Goal: Transaction & Acquisition: Purchase product/service

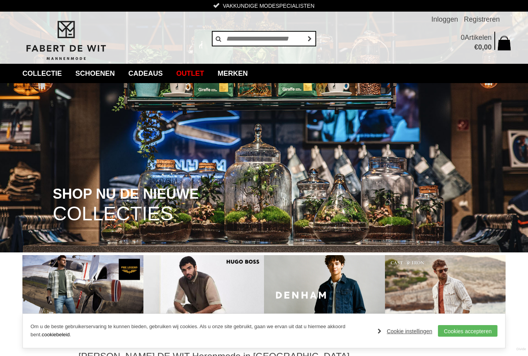
click at [0, 0] on link "Jassen" at bounding box center [0, 0] width 0 height 0
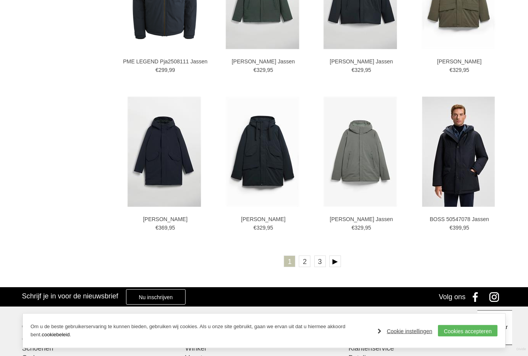
scroll to position [1316, 0]
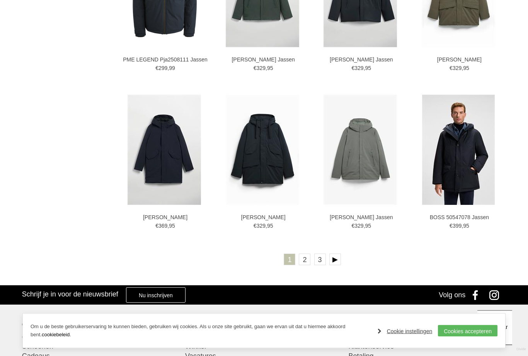
click at [304, 260] on link "2" at bounding box center [305, 260] width 12 height 12
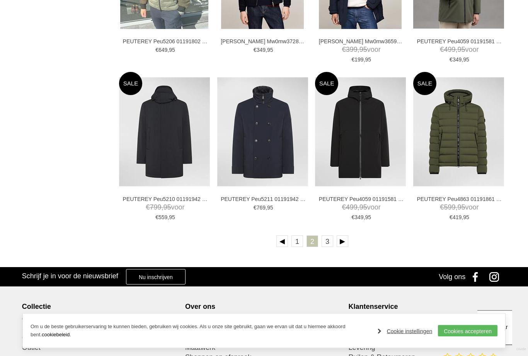
scroll to position [1323, 0]
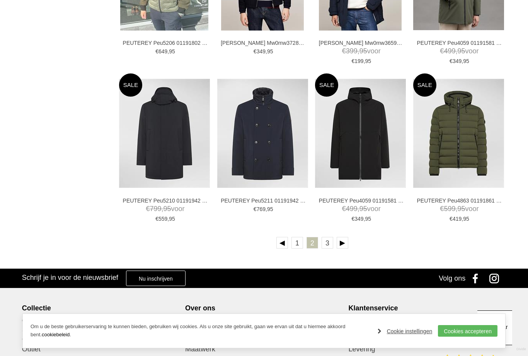
click at [327, 249] on link "3" at bounding box center [328, 243] width 12 height 12
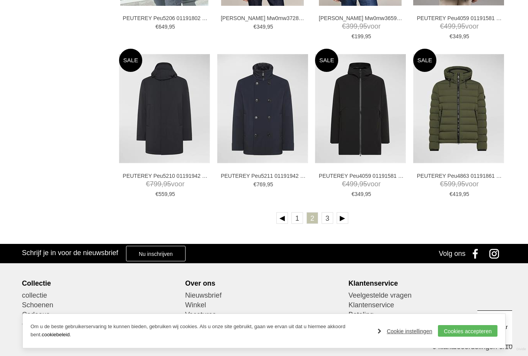
click at [0, 0] on img at bounding box center [0, 0] width 0 height 0
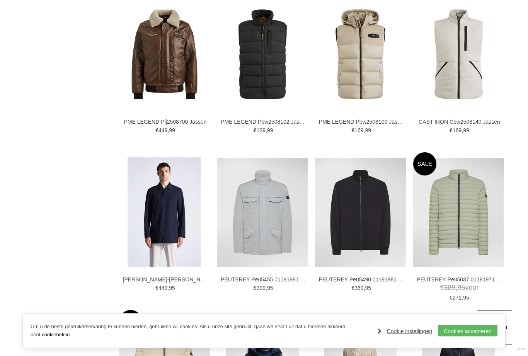
scroll to position [770, 0]
click at [0, 0] on img at bounding box center [0, 0] width 0 height 0
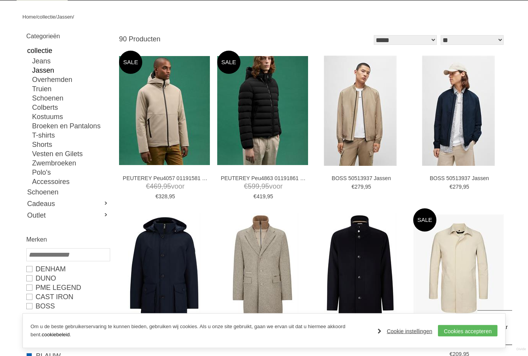
scroll to position [83, 0]
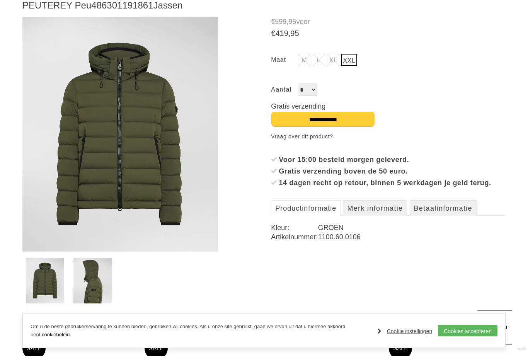
scroll to position [113, 0]
click at [85, 276] on img at bounding box center [92, 281] width 38 height 46
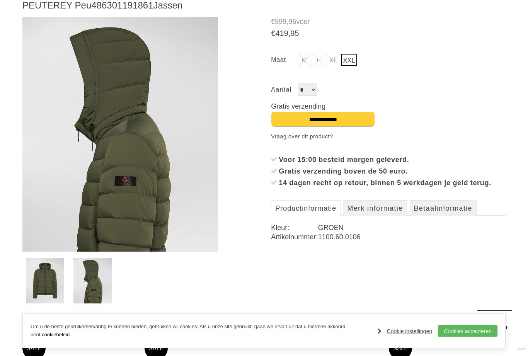
click at [49, 273] on img at bounding box center [45, 281] width 38 height 46
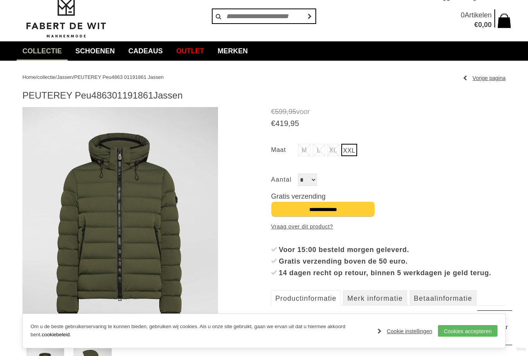
scroll to position [0, 0]
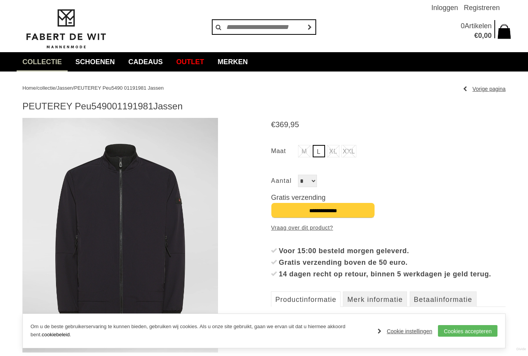
scroll to position [84, 0]
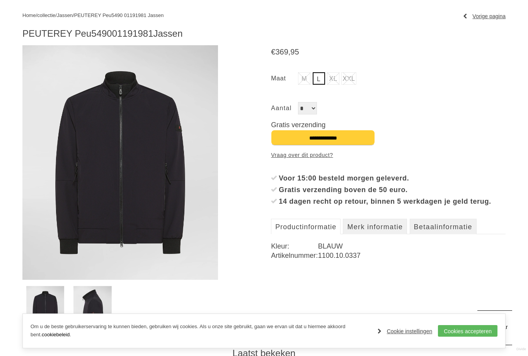
click at [83, 303] on img at bounding box center [92, 309] width 38 height 46
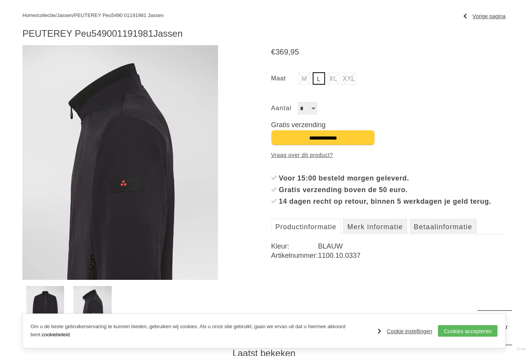
click at [48, 296] on img at bounding box center [45, 309] width 38 height 46
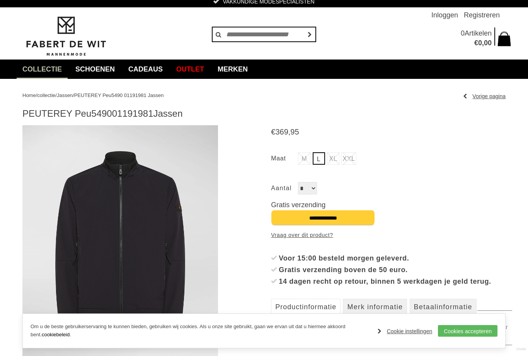
scroll to position [0, 0]
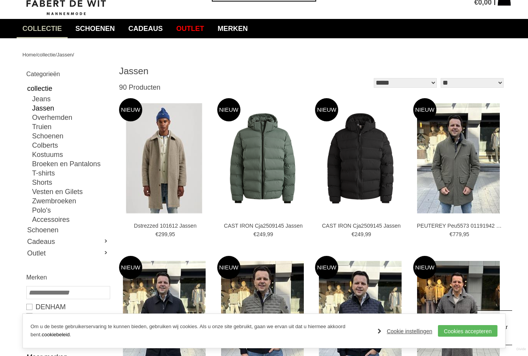
scroll to position [44, 0]
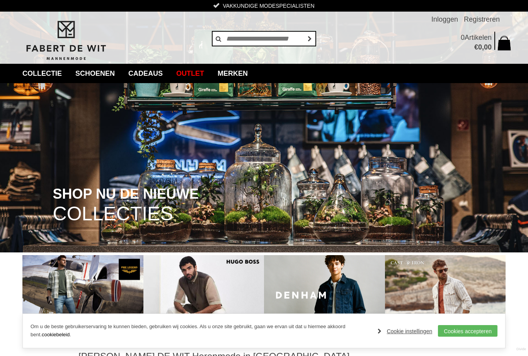
click at [0, 0] on link "Jassen" at bounding box center [0, 0] width 0 height 0
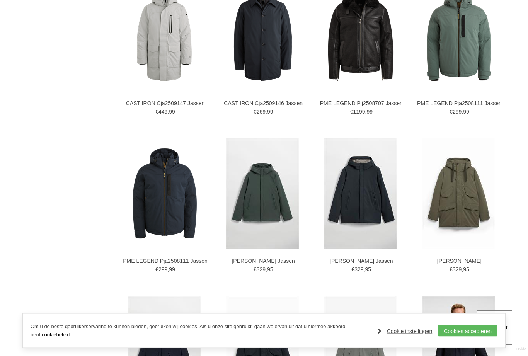
scroll to position [1115, 0]
click at [0, 0] on img at bounding box center [0, 0] width 0 height 0
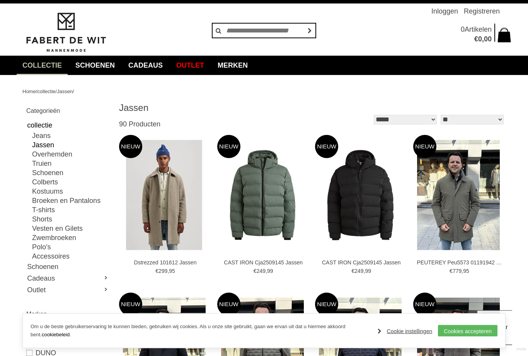
scroll to position [0, 0]
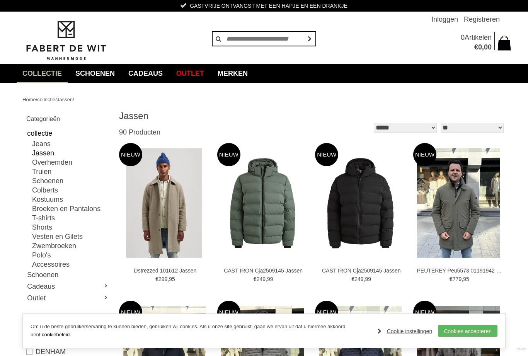
click at [0, 0] on link "Truien" at bounding box center [0, 0] width 0 height 0
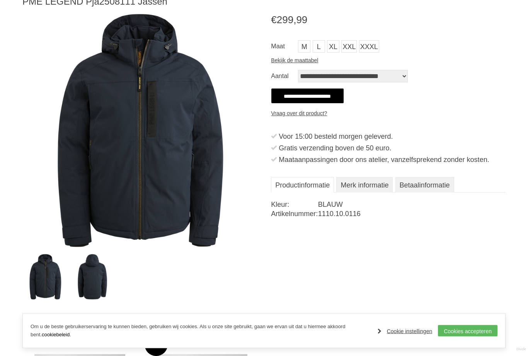
scroll to position [116, 0]
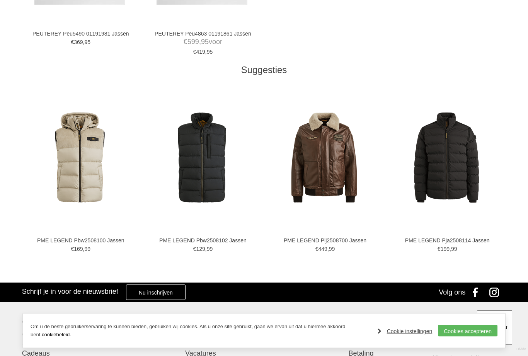
scroll to position [575, 0]
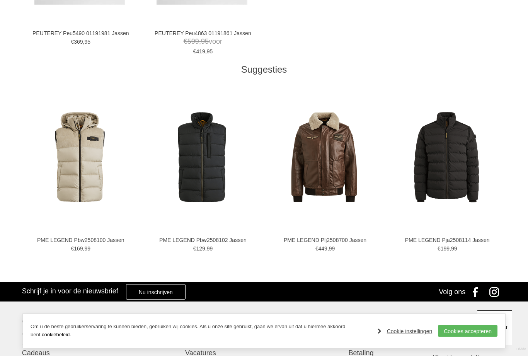
click at [469, 208] on link at bounding box center [447, 157] width 117 height 152
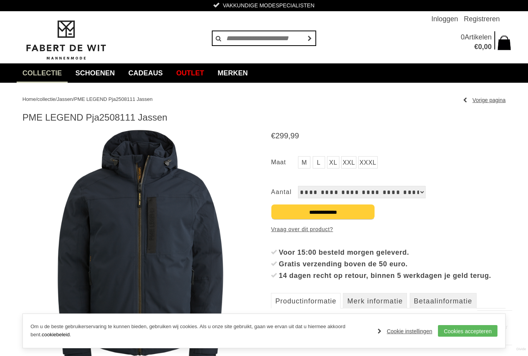
scroll to position [0, 0]
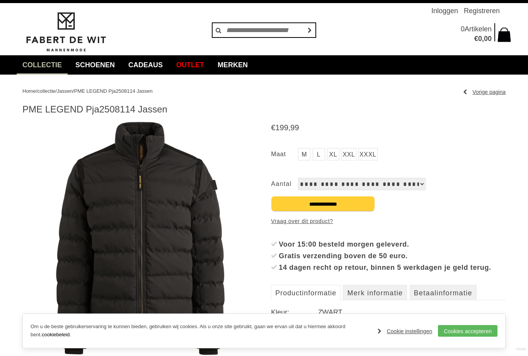
scroll to position [8, 0]
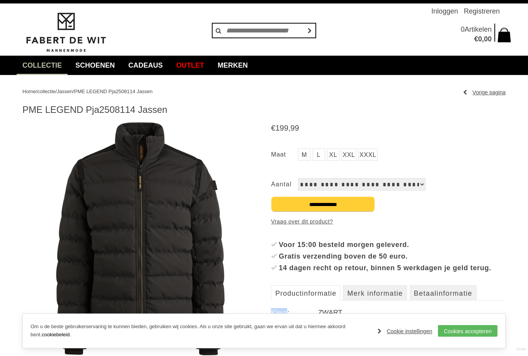
click at [292, 345] on div "€ 199 , 99 M L" at bounding box center [388, 233] width 235 height 224
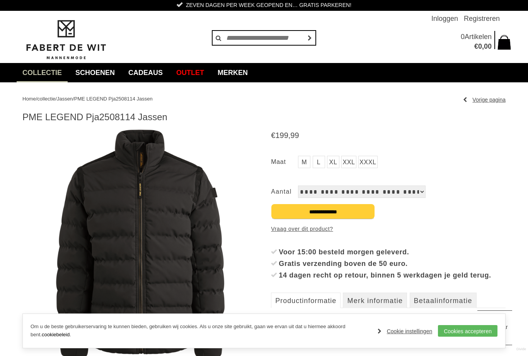
scroll to position [0, 0]
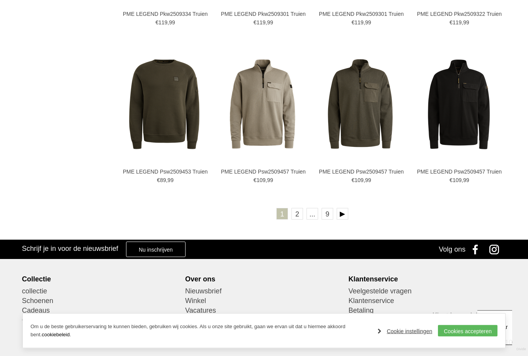
scroll to position [1362, 0]
click at [341, 212] on link at bounding box center [343, 214] width 12 height 12
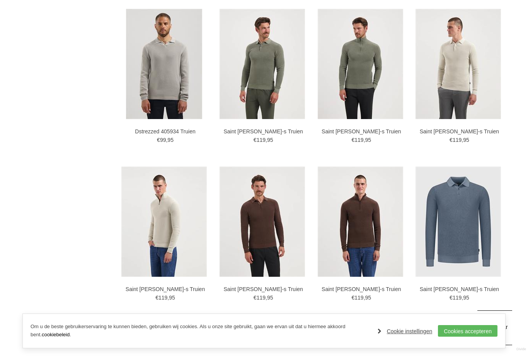
scroll to position [1250, 0]
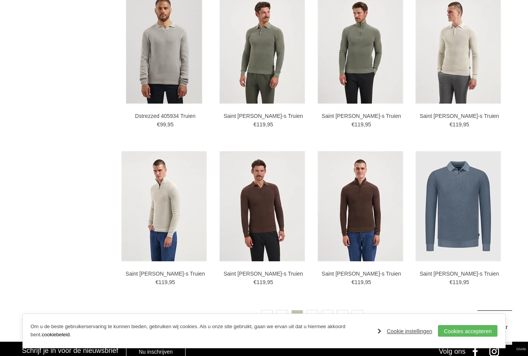
click at [356, 313] on link at bounding box center [358, 316] width 12 height 12
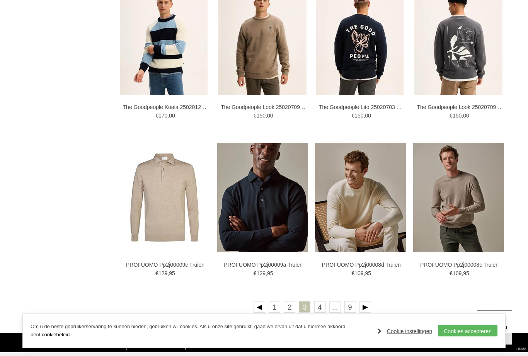
scroll to position [1260, 0]
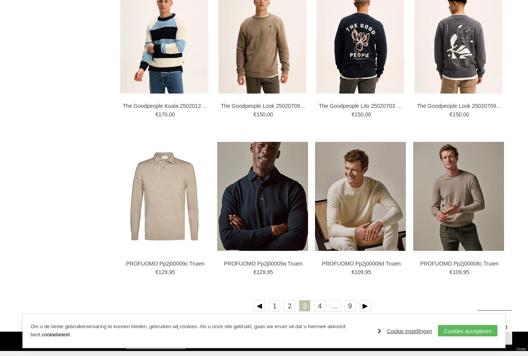
click at [364, 308] on link at bounding box center [366, 306] width 12 height 12
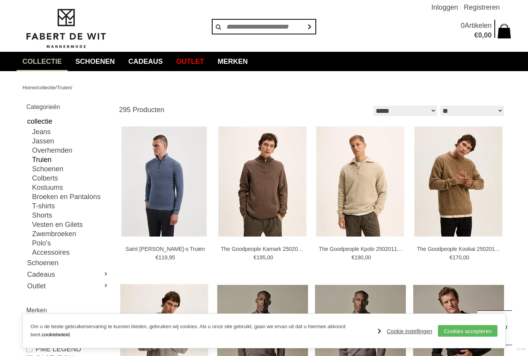
scroll to position [0, 0]
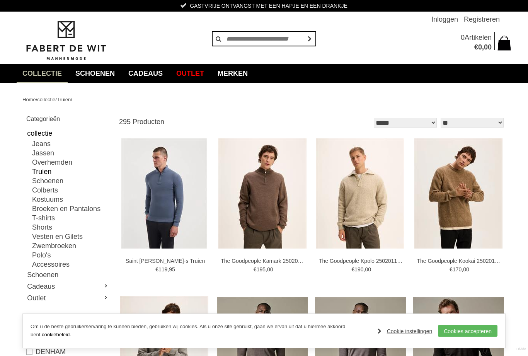
click at [43, 238] on link "Vesten en Gilets" at bounding box center [70, 236] width 77 height 9
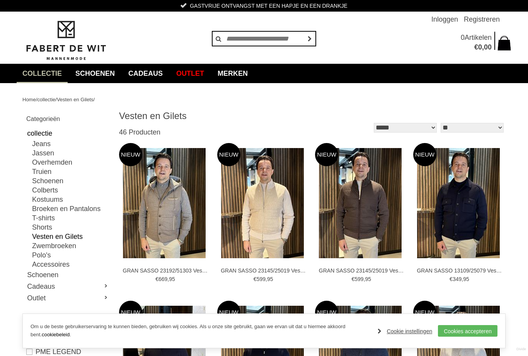
type input "**"
type input "***"
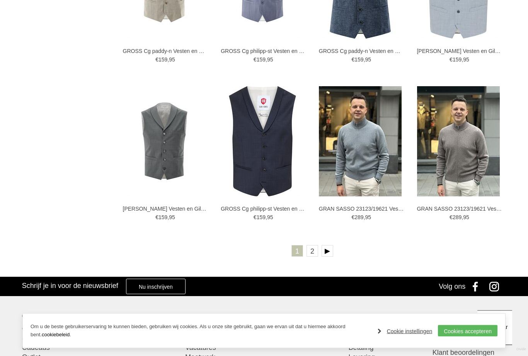
scroll to position [1324, 0]
click at [310, 252] on link "2" at bounding box center [313, 251] width 12 height 12
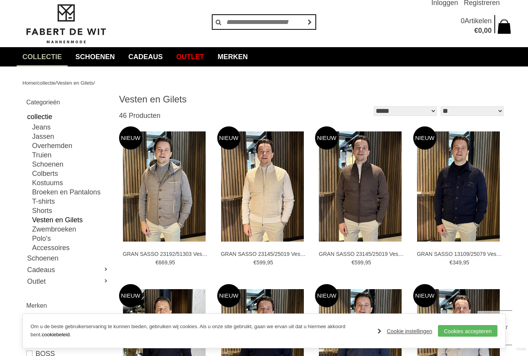
scroll to position [0, 0]
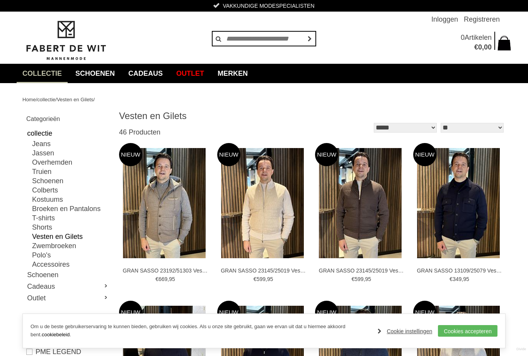
type input "**"
type input "***"
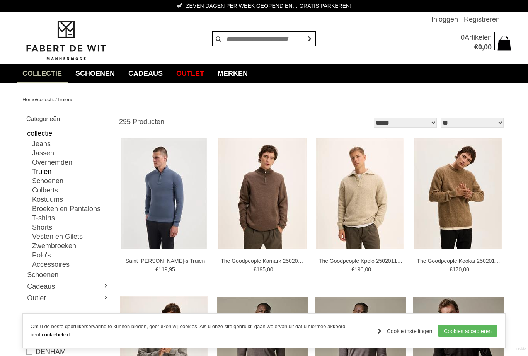
click at [41, 143] on link "Jeans" at bounding box center [70, 143] width 77 height 9
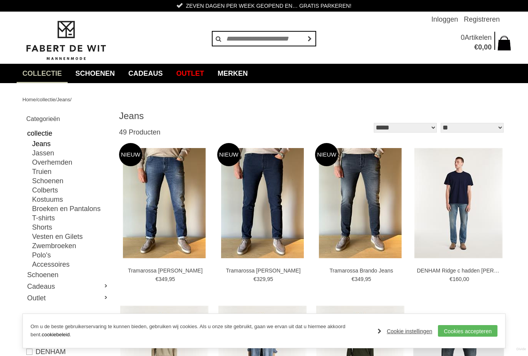
type input "**"
type input "***"
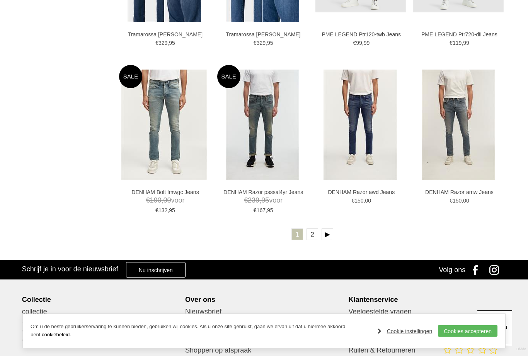
scroll to position [1343, 0]
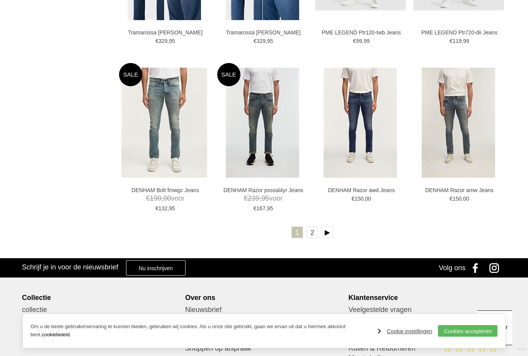
click at [316, 236] on link "2" at bounding box center [313, 233] width 12 height 12
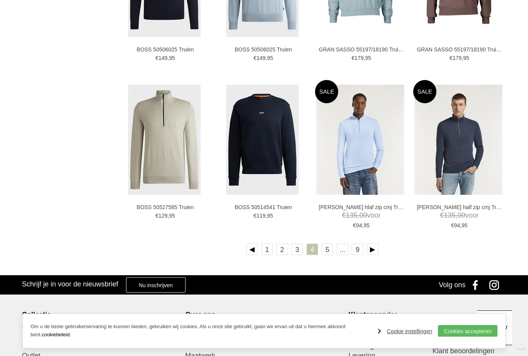
scroll to position [1323, 0]
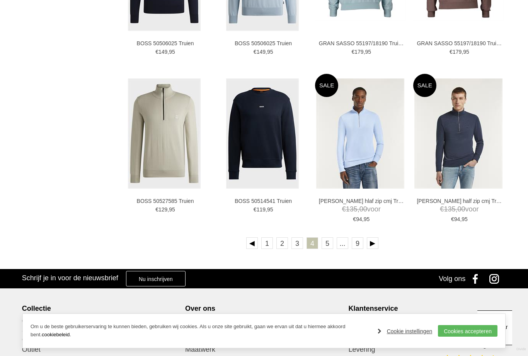
click at [372, 243] on link at bounding box center [373, 243] width 12 height 12
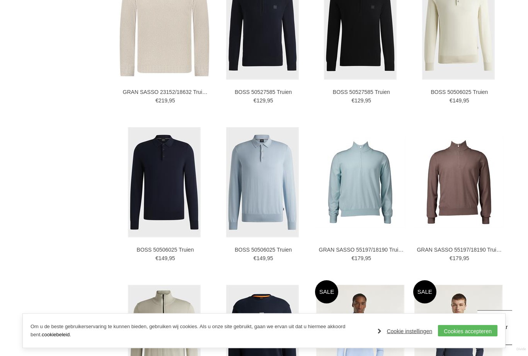
scroll to position [1089, 0]
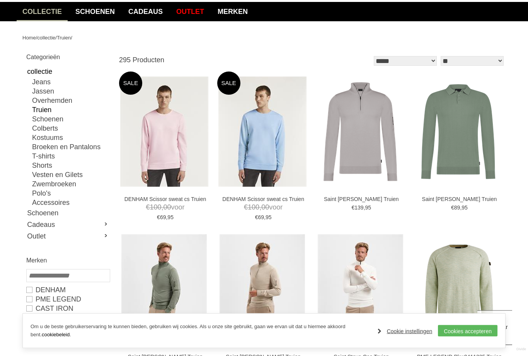
scroll to position [62, 0]
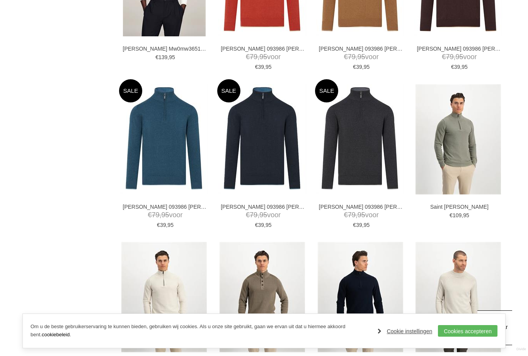
scroll to position [996, 0]
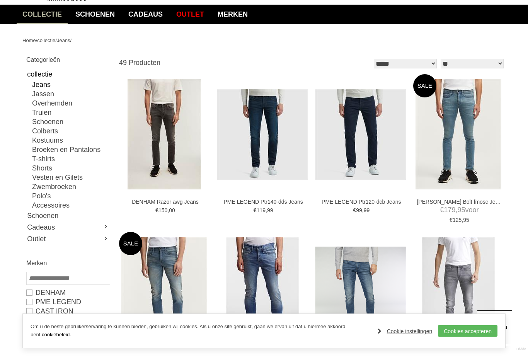
scroll to position [58, 0]
